Goal: Register for event/course

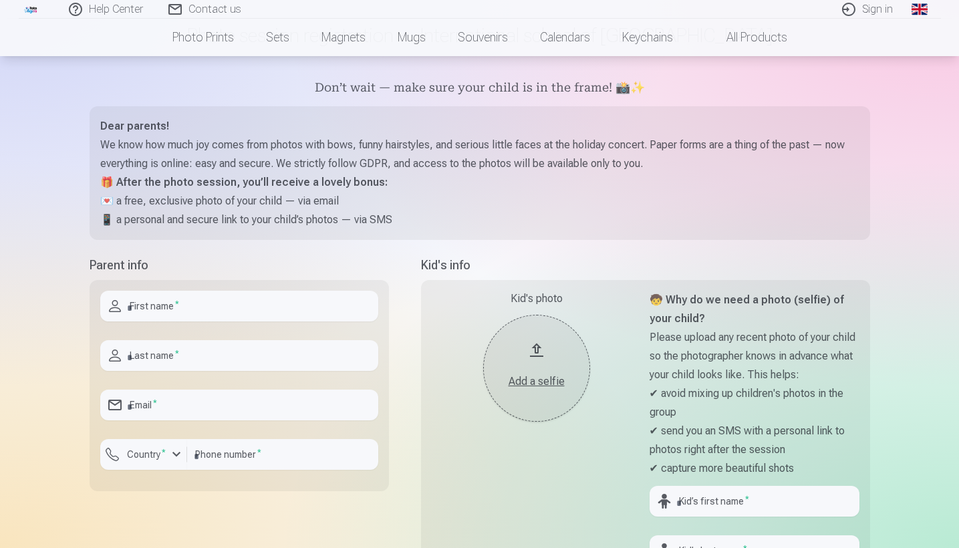
scroll to position [46, 0]
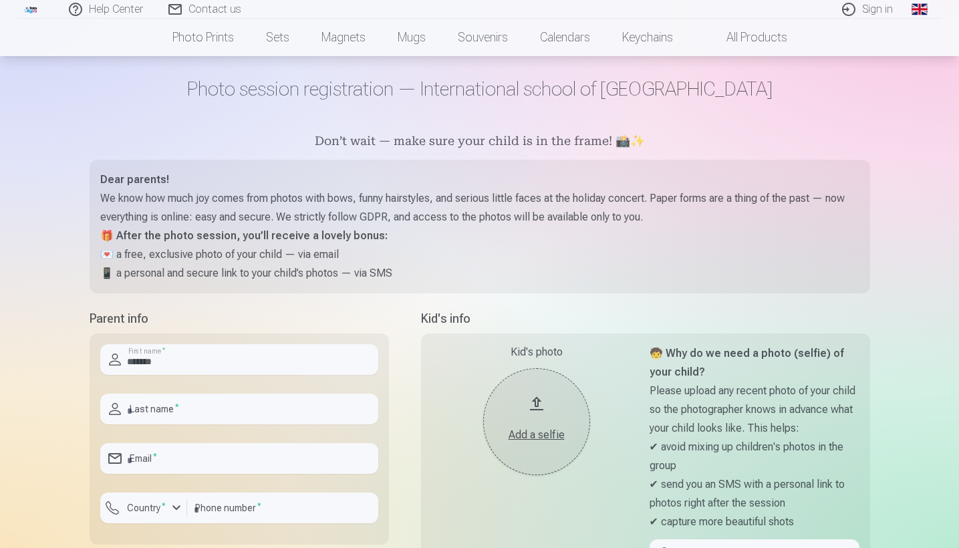
type input "*******"
type input "**********"
click at [178, 507] on div "button" at bounding box center [176, 508] width 16 height 16
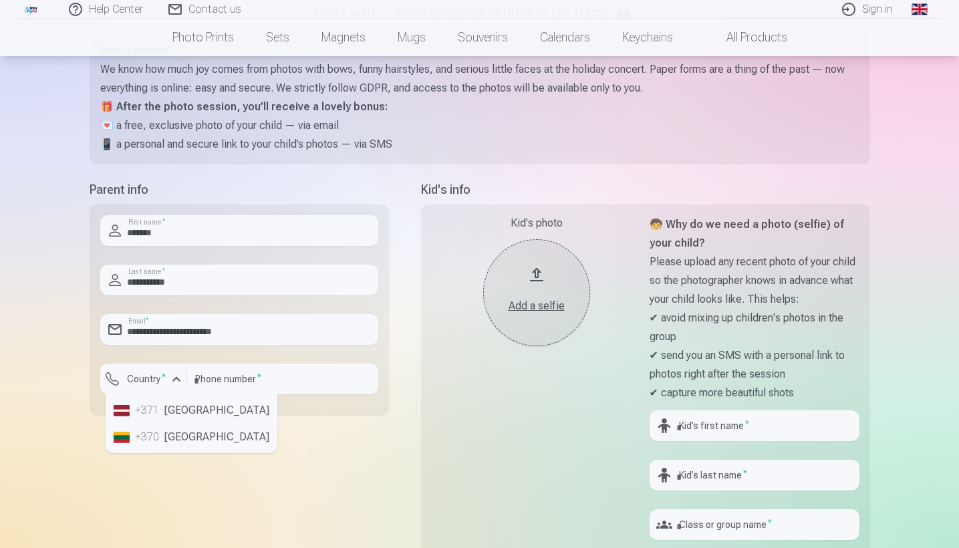
scroll to position [218, 0]
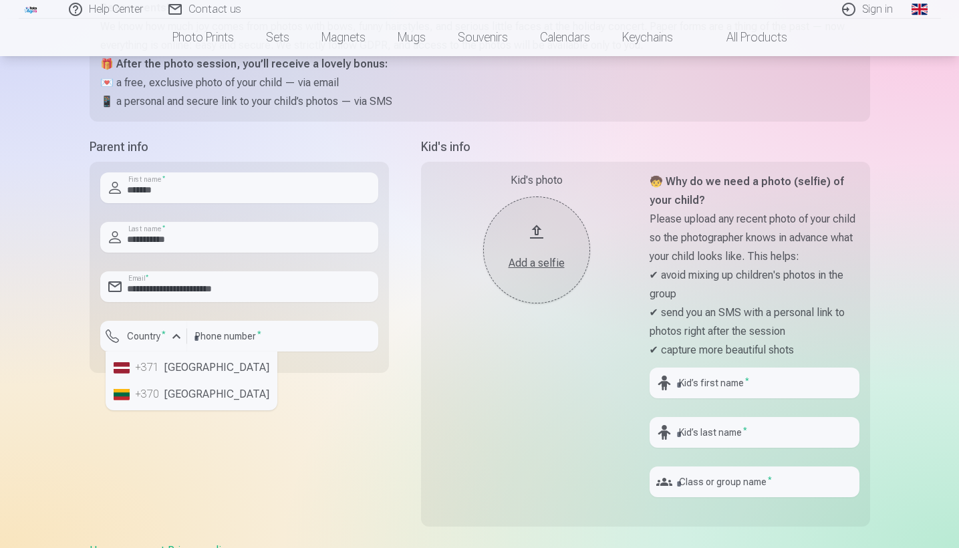
click at [180, 376] on li "+371 Latvia" at bounding box center [191, 367] width 166 height 27
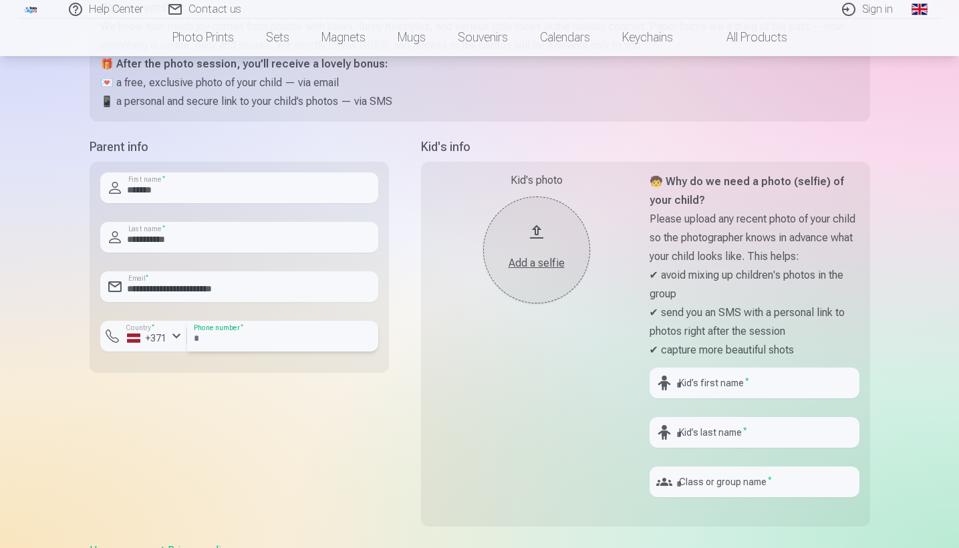
click at [223, 341] on input "number" at bounding box center [282, 336] width 191 height 31
type input "********"
type input "******"
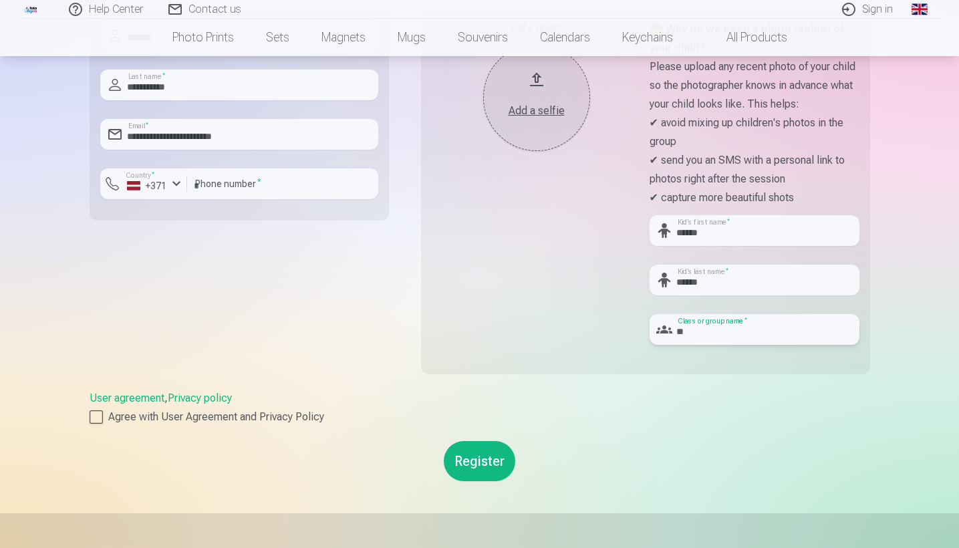
scroll to position [396, 0]
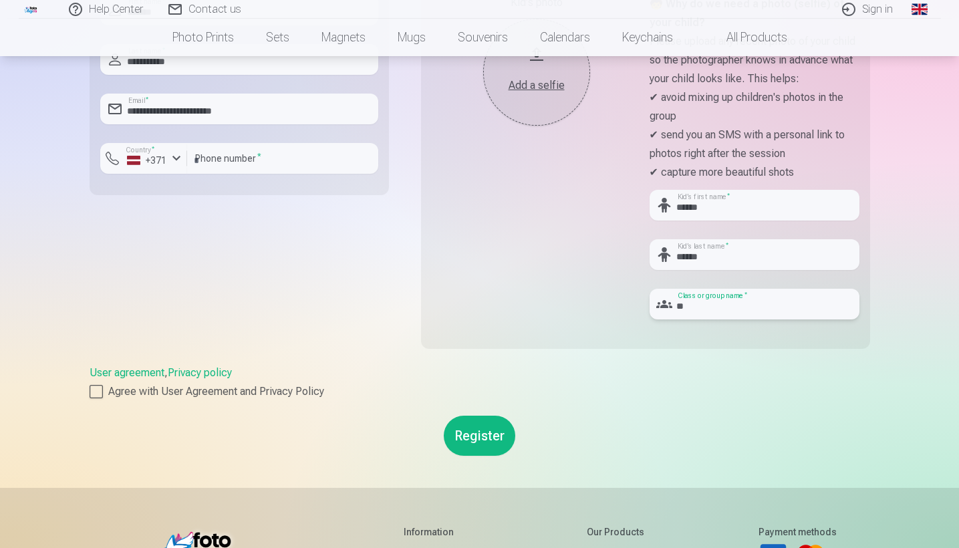
type input "**"
click at [465, 436] on button "Register" at bounding box center [480, 436] width 72 height 40
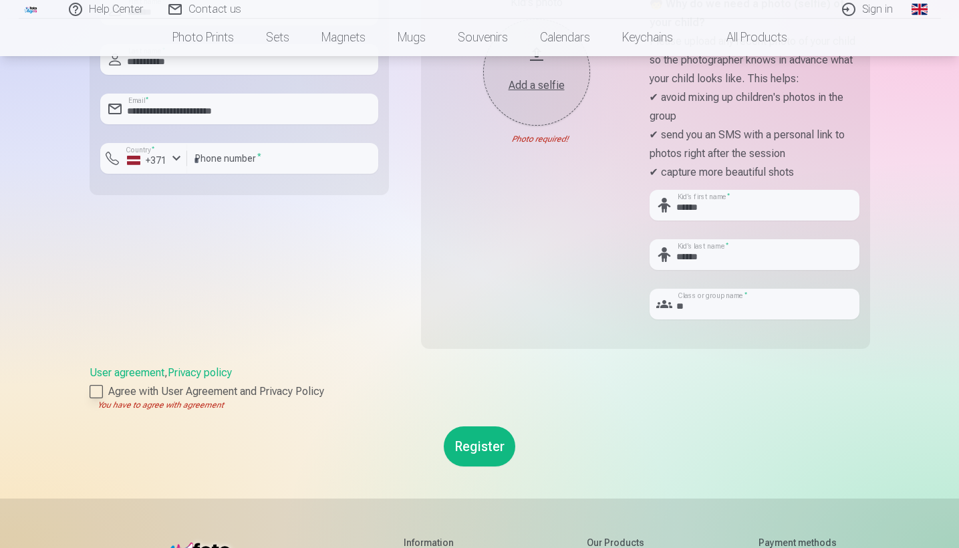
click at [100, 391] on div at bounding box center [96, 391] width 13 height 13
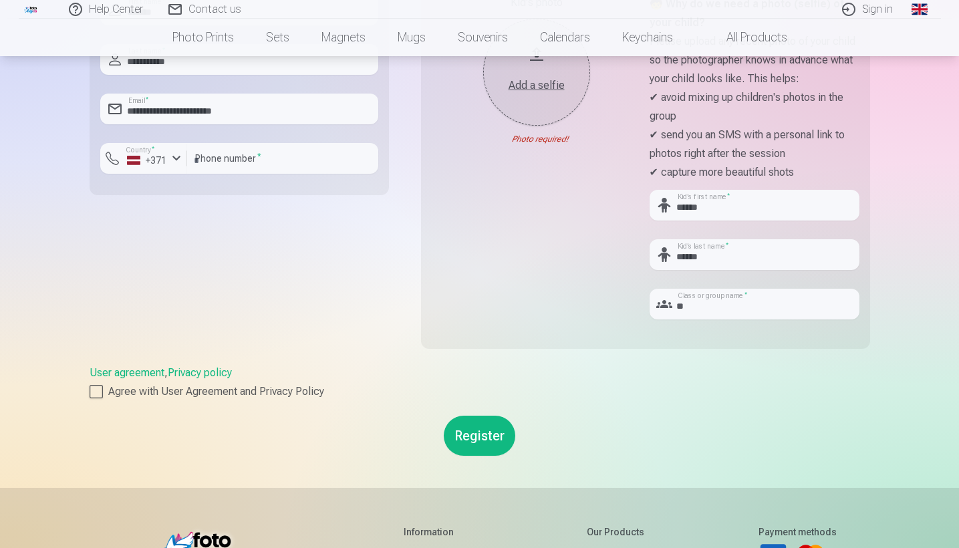
click at [477, 440] on button "Register" at bounding box center [480, 436] width 72 height 40
click at [488, 443] on button "Register" at bounding box center [480, 436] width 72 height 40
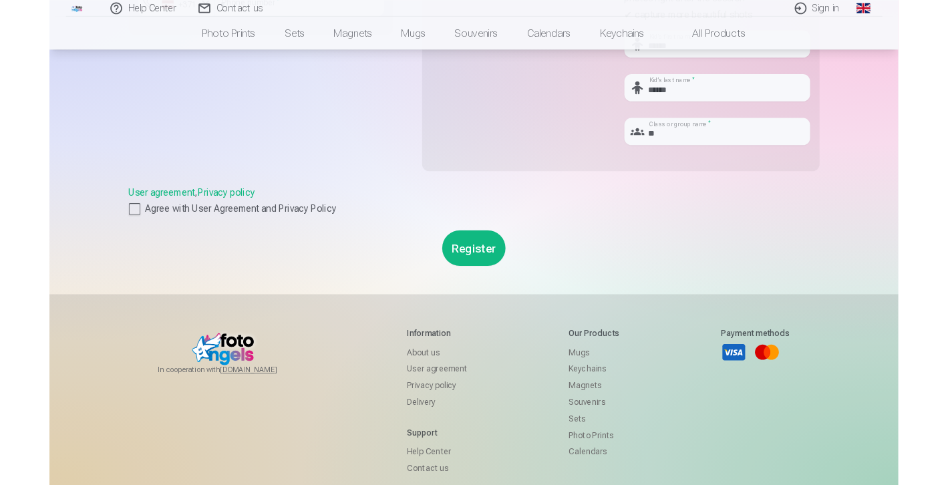
scroll to position [262, 0]
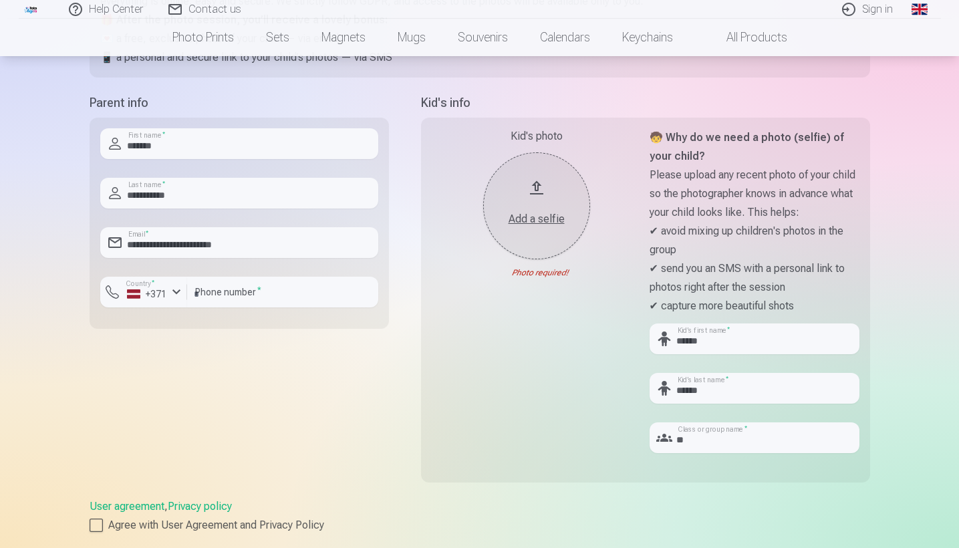
click at [534, 186] on button "Add a selfie" at bounding box center [536, 205] width 107 height 107
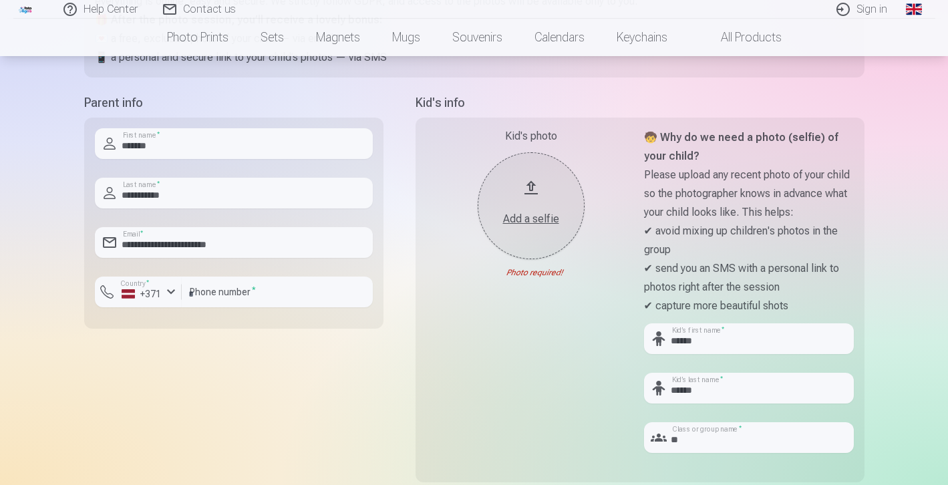
click at [547, 224] on div "Add a selfie" at bounding box center [531, 219] width 80 height 16
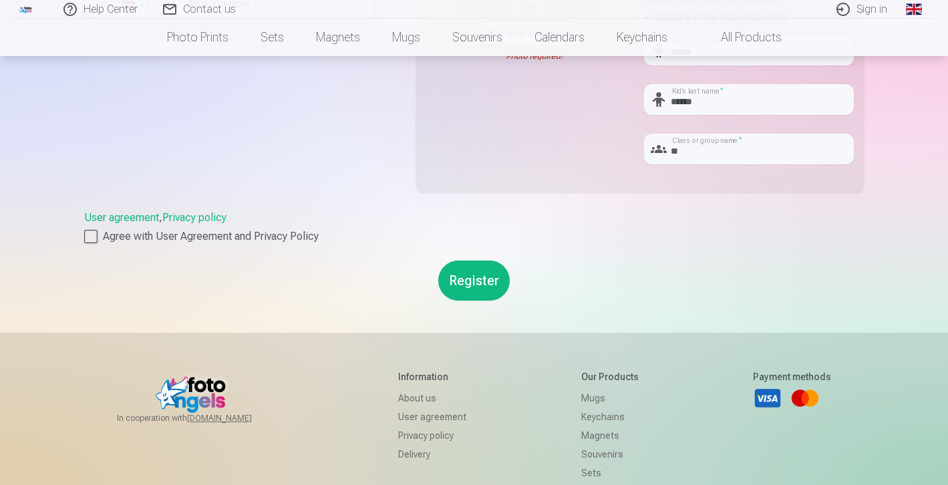
scroll to position [563, 0]
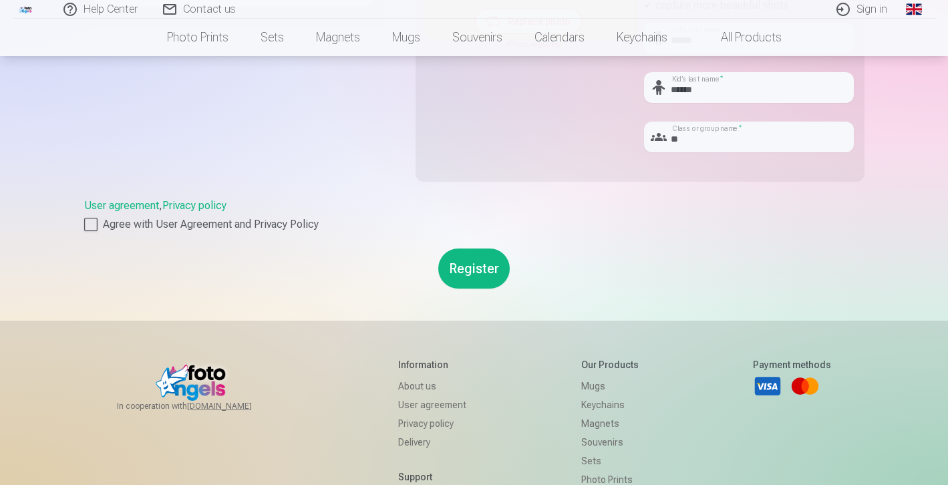
click at [491, 277] on button "Register" at bounding box center [474, 269] width 72 height 40
click at [473, 266] on button "Register" at bounding box center [474, 269] width 72 height 40
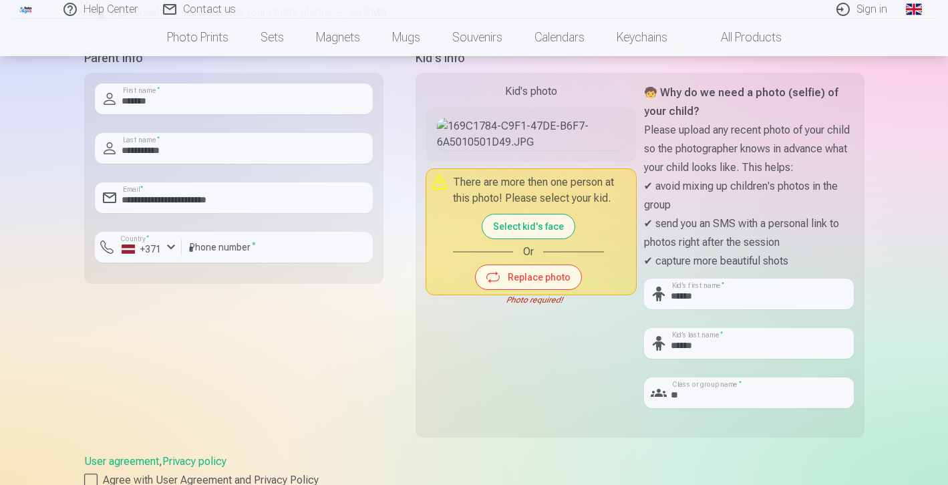
scroll to position [303, 0]
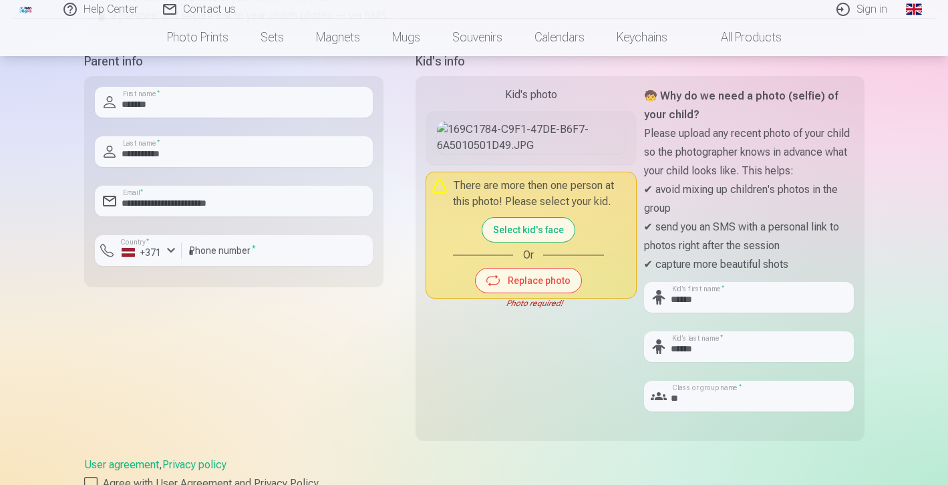
click at [529, 293] on button "Replace photo" at bounding box center [529, 281] width 106 height 24
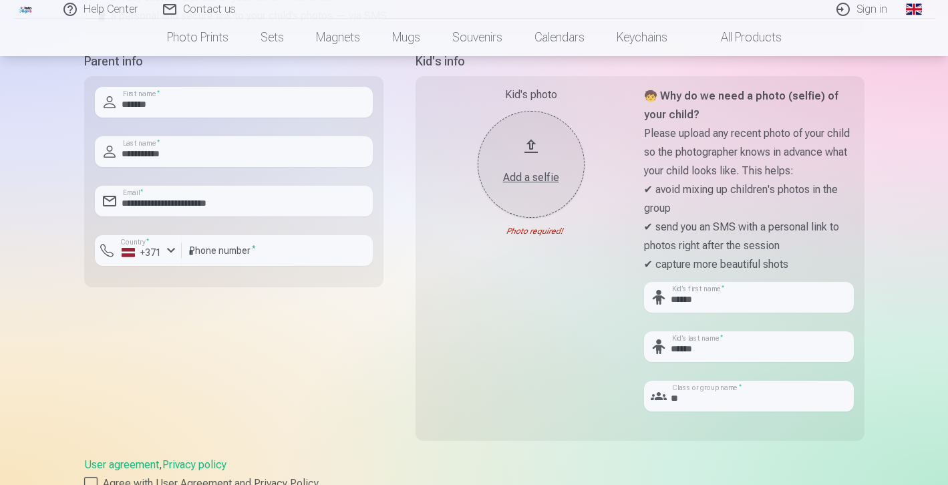
click at [535, 163] on div "Add a selfie" at bounding box center [531, 174] width 80 height 24
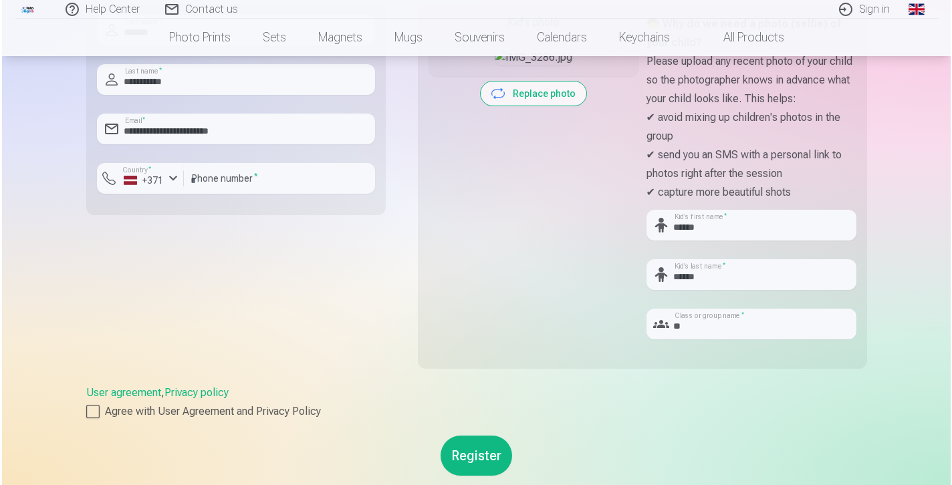
scroll to position [454, 0]
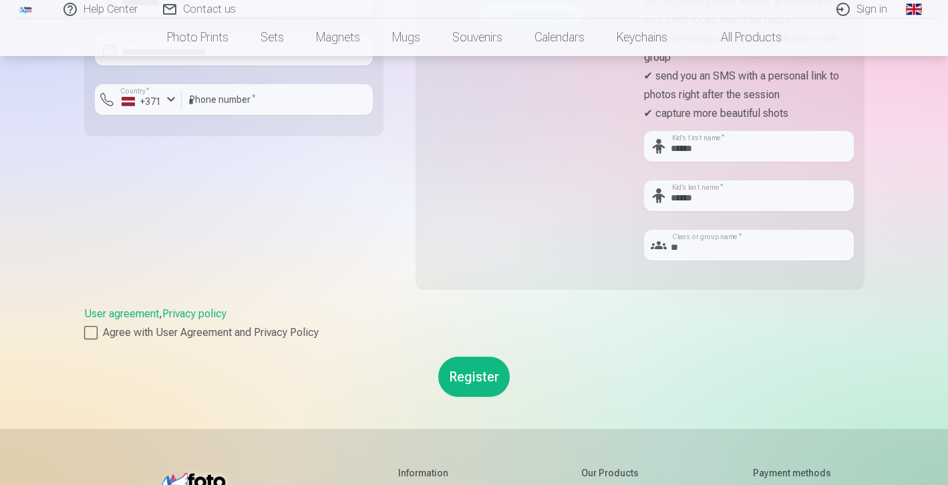
click at [465, 378] on button "Register" at bounding box center [474, 377] width 72 height 40
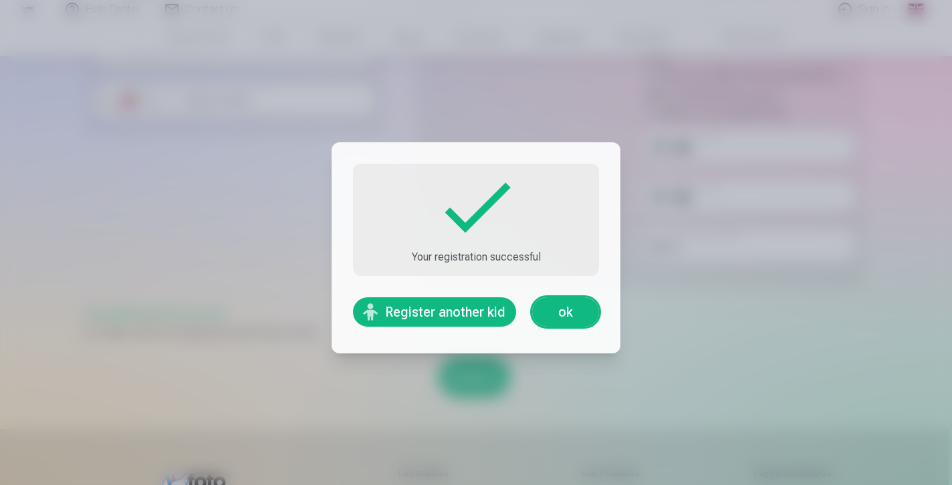
click at [559, 315] on link "ok" at bounding box center [565, 311] width 67 height 29
